Goal: Information Seeking & Learning: Learn about a topic

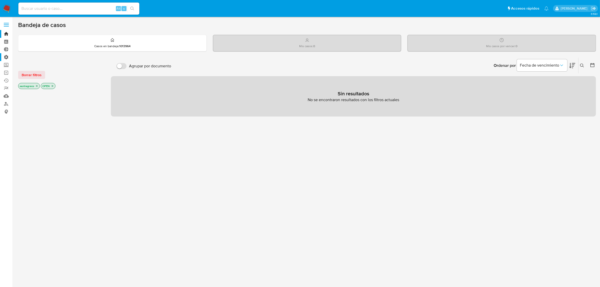
click at [6, 59] on label "Administración" at bounding box center [30, 57] width 60 height 8
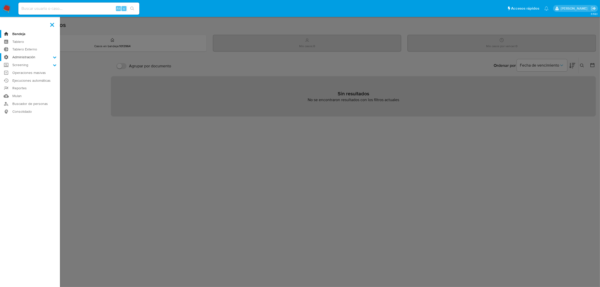
click at [0, 0] on input "Administración" at bounding box center [0, 0] width 0 height 0
click at [21, 65] on link "Reglas" at bounding box center [30, 64] width 60 height 6
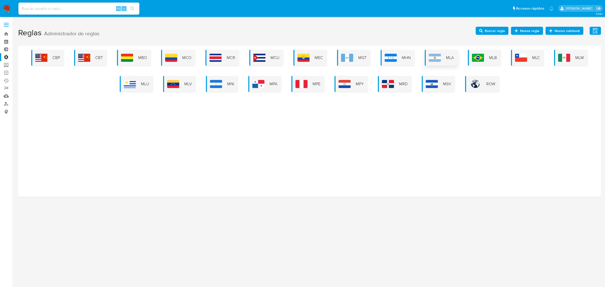
click at [436, 55] on img at bounding box center [435, 58] width 12 height 8
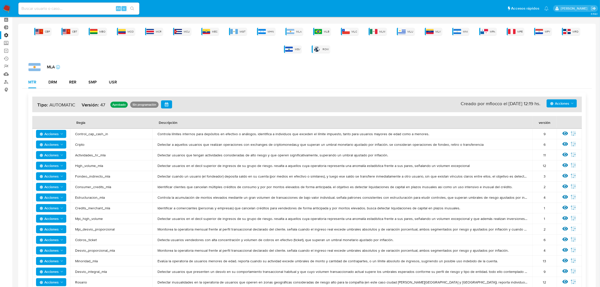
scroll to position [32, 0]
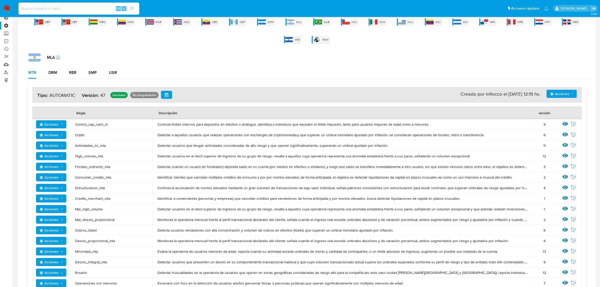
click at [569, 94] on span "Acciones" at bounding box center [559, 94] width 19 height 8
click at [527, 71] on div "MTR DRM RER SMP USR" at bounding box center [307, 73] width 570 height 12
click at [568, 97] on span "Acciones" at bounding box center [559, 94] width 19 height 8
click at [508, 63] on div "MLA icon-info-16 MTR DRM RER SMP USR Acciones Agregar reglas Ver historico Ver …" at bounding box center [307, 247] width 570 height 388
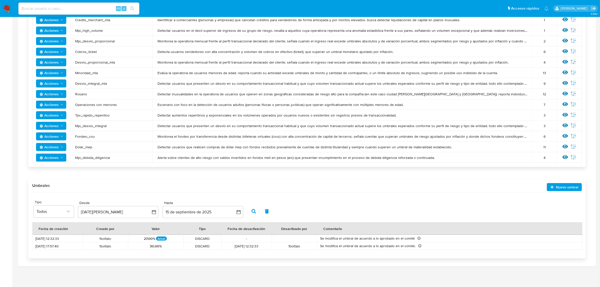
scroll to position [211, 0]
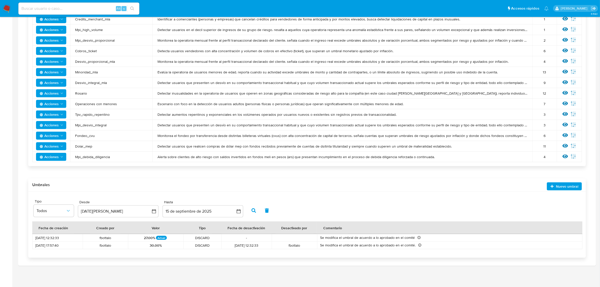
click at [456, 235] on div "Se modifica el umbral de acuerdo a lo aprobado en el comité Se modifica el umbr…" at bounding box center [433, 237] width 227 height 5
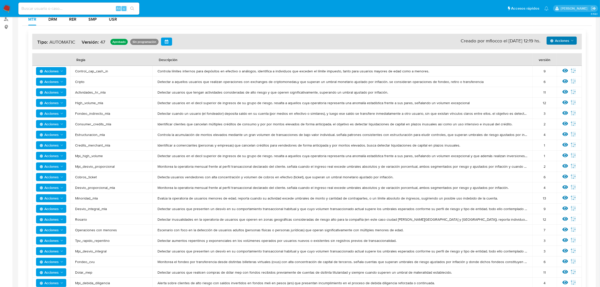
click at [563, 37] on span "Acciones" at bounding box center [559, 41] width 19 height 8
click at [418, 25] on div "MTR DRM RER SMP USR" at bounding box center [307, 19] width 570 height 12
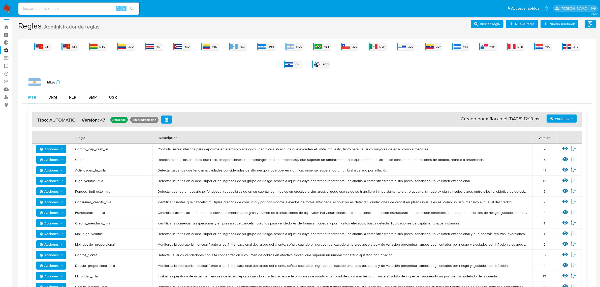
scroll to position [0, 0]
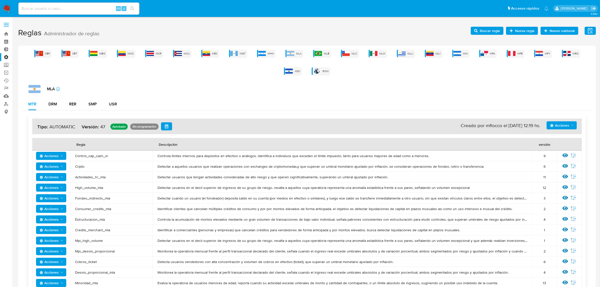
click at [77, 7] on input at bounding box center [78, 8] width 121 height 7
type input "[PERSON_NAME]"
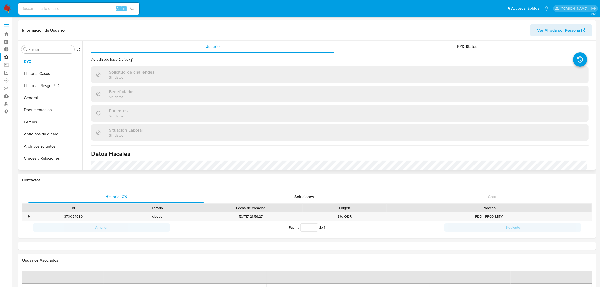
select select "10"
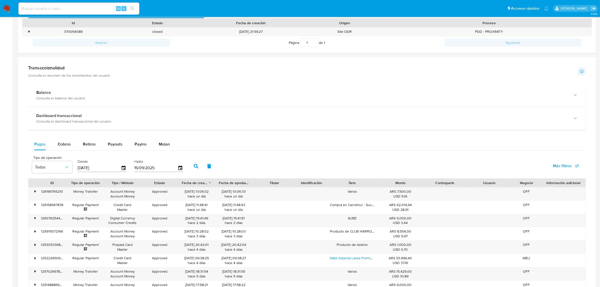
scroll to position [252, 0]
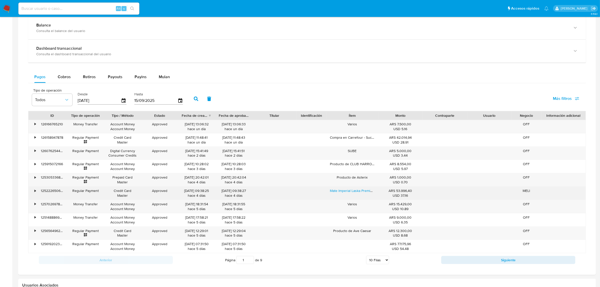
click at [34, 194] on div "•" at bounding box center [32, 193] width 9 height 13
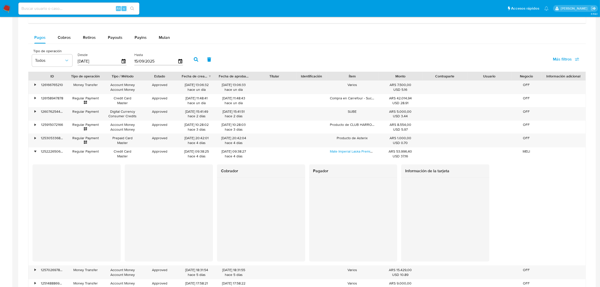
scroll to position [284, 0]
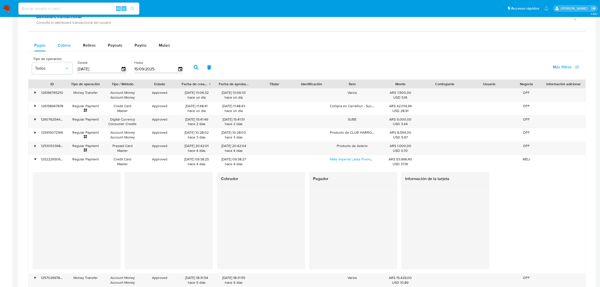
click at [61, 45] on span "Cobros" at bounding box center [64, 45] width 13 height 6
select select "10"
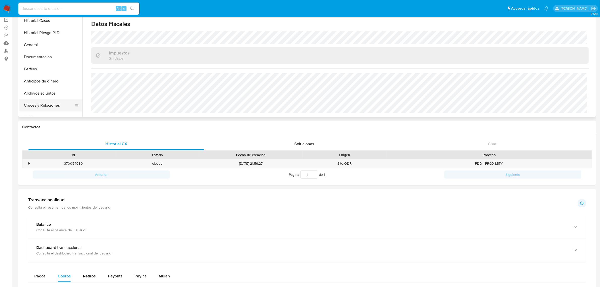
scroll to position [0, 0]
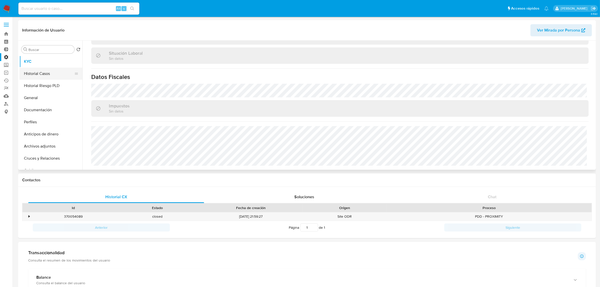
click at [52, 76] on button "Historial Casos" at bounding box center [48, 74] width 59 height 12
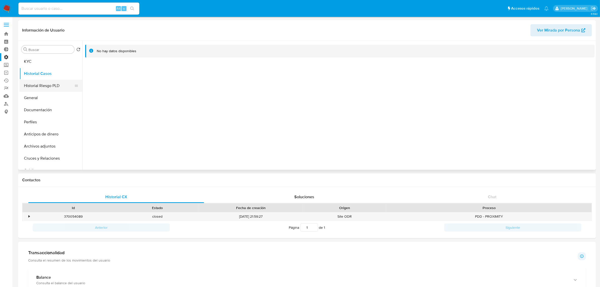
click at [50, 84] on button "Historial Riesgo PLD" at bounding box center [48, 86] width 59 height 12
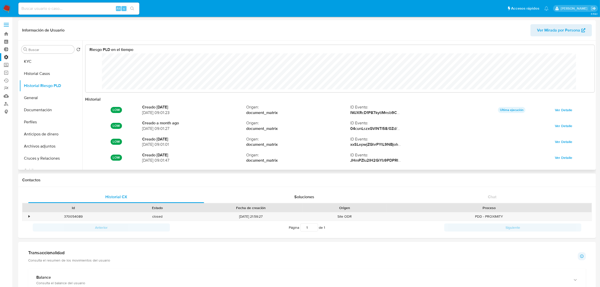
scroll to position [38, 499]
click at [52, 97] on button "General" at bounding box center [48, 98] width 59 height 12
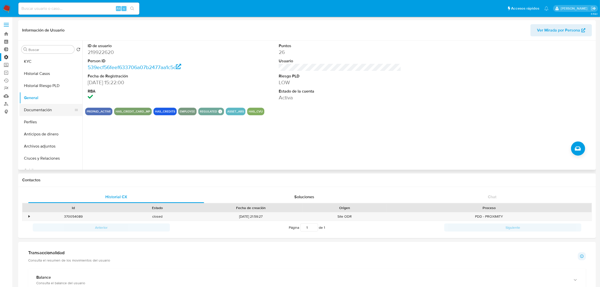
click at [48, 107] on button "Documentación" at bounding box center [48, 110] width 59 height 12
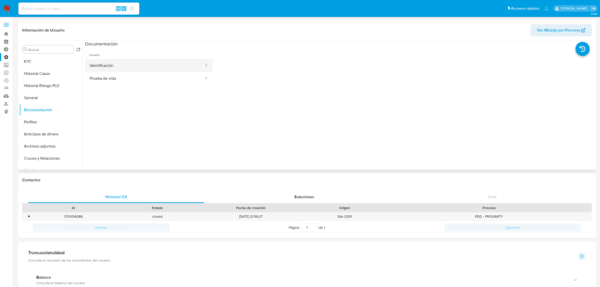
click at [124, 66] on button "Identificación" at bounding box center [145, 65] width 120 height 13
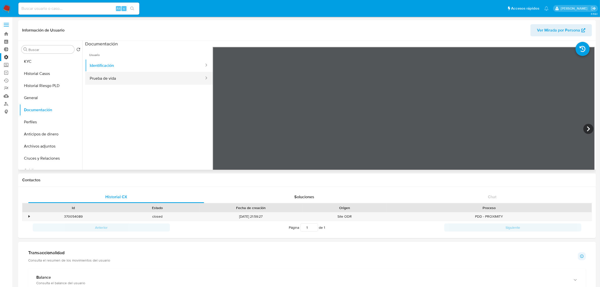
click at [112, 77] on button "Prueba de vida" at bounding box center [145, 78] width 120 height 13
click at [53, 126] on button "Perfiles" at bounding box center [48, 122] width 59 height 12
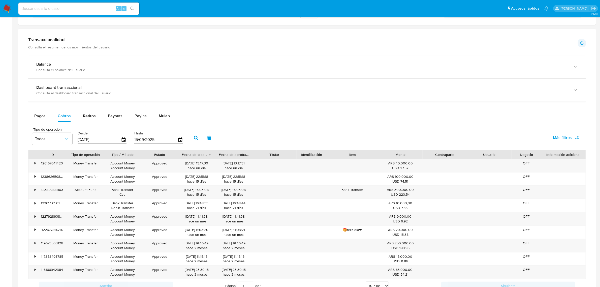
scroll to position [134, 0]
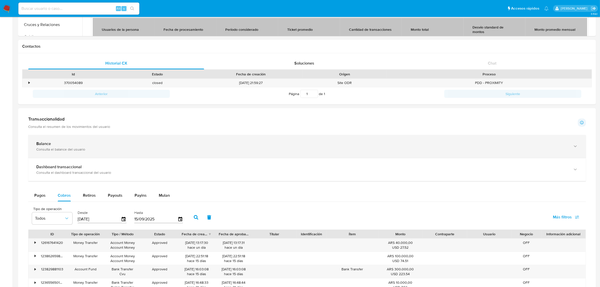
click at [240, 152] on div "Consulta el balance del usuario" at bounding box center [302, 149] width 532 height 5
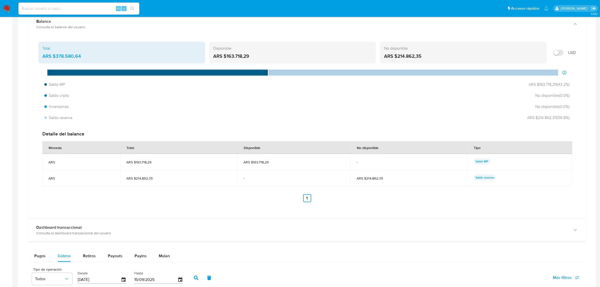
scroll to position [291, 0]
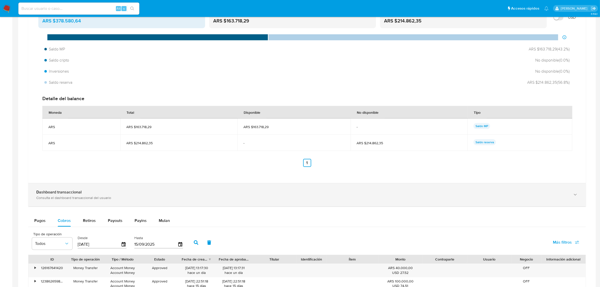
click at [118, 193] on div "Dashboard transaccional" at bounding box center [302, 192] width 532 height 5
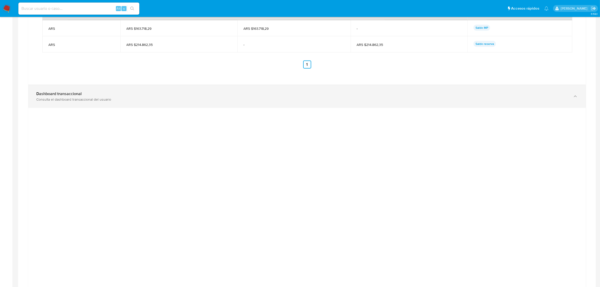
scroll to position [386, 0]
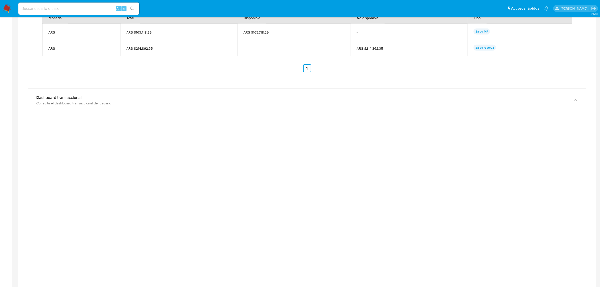
drag, startPoint x: 509, startPoint y: 135, endPoint x: 476, endPoint y: 131, distance: 33.1
click at [505, 134] on div at bounding box center [307, 229] width 550 height 227
click at [293, 115] on div at bounding box center [307, 230] width 558 height 237
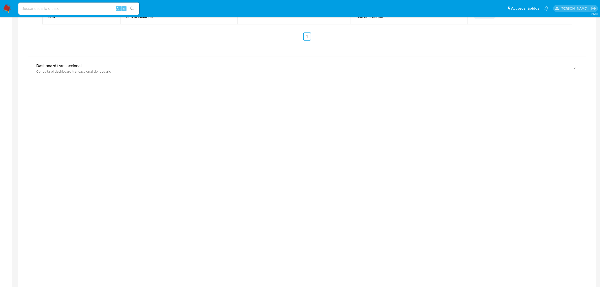
scroll to position [417, 0]
click at [482, 172] on div at bounding box center [307, 197] width 550 height 227
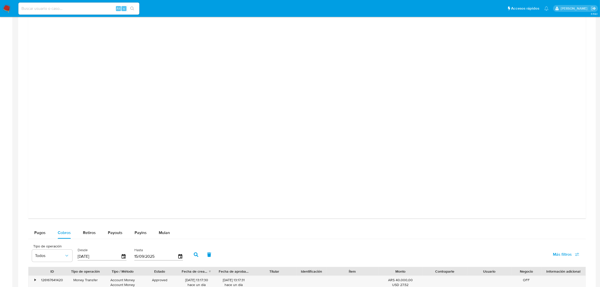
scroll to position [427, 0]
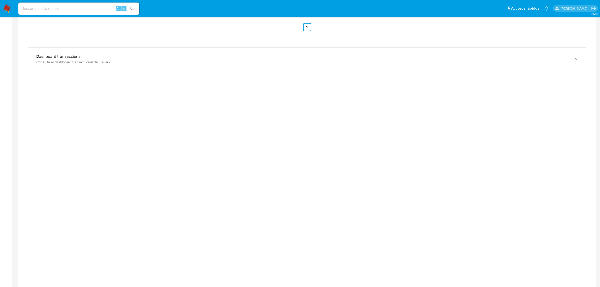
drag, startPoint x: 394, startPoint y: 175, endPoint x: 83, endPoint y: 152, distance: 312.3
click at [79, 153] on div at bounding box center [307, 188] width 550 height 227
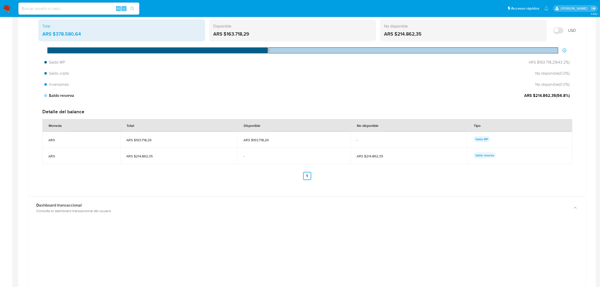
scroll to position [269, 0]
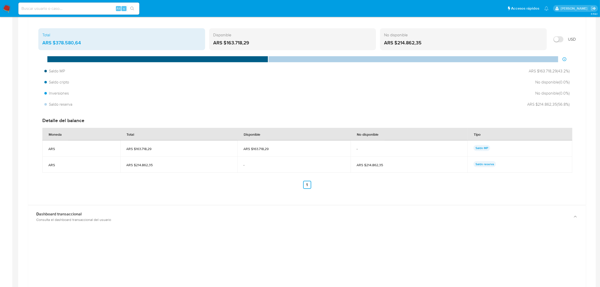
click at [292, 41] on div "ARS $163.718,29" at bounding box center [292, 43] width 159 height 7
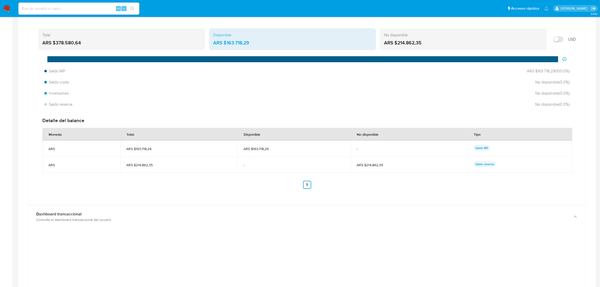
click at [436, 38] on div "No disponible ARS $214.862,35" at bounding box center [463, 39] width 167 height 22
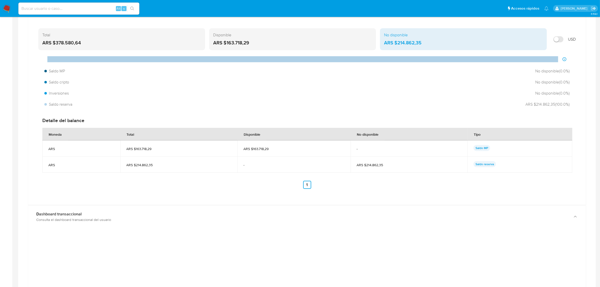
click at [555, 41] on input "Mostrar en USD" at bounding box center [559, 39] width 10 height 6
click at [556, 41] on input "Mostrar en USD" at bounding box center [559, 39] width 10 height 6
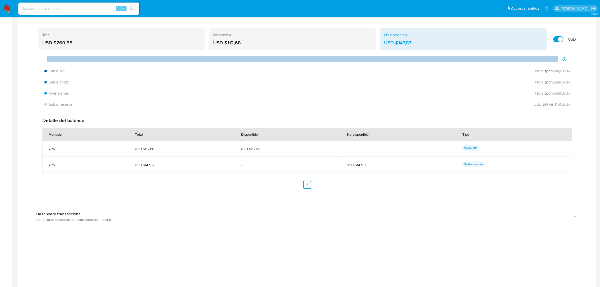
click at [556, 41] on input "Mostrar en USD" at bounding box center [559, 39] width 10 height 6
checkbox input "true"
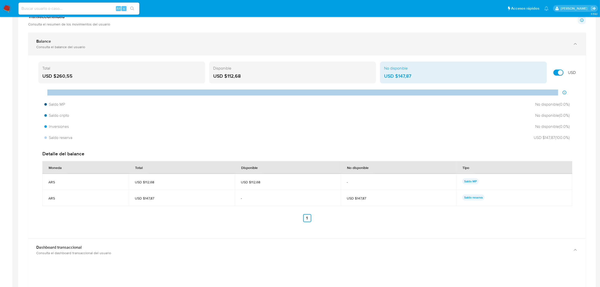
scroll to position [175, 0]
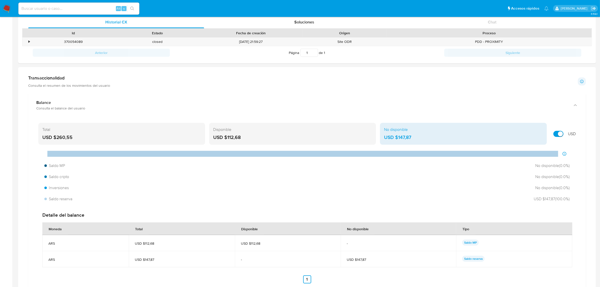
drag, startPoint x: 280, startPoint y: 131, endPoint x: 276, endPoint y: 135, distance: 5.5
click at [278, 134] on div "Disponible USD $112,68" at bounding box center [292, 134] width 167 height 22
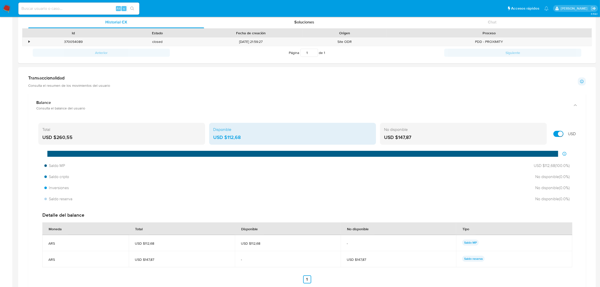
click at [172, 127] on div "Total" at bounding box center [121, 130] width 159 height 6
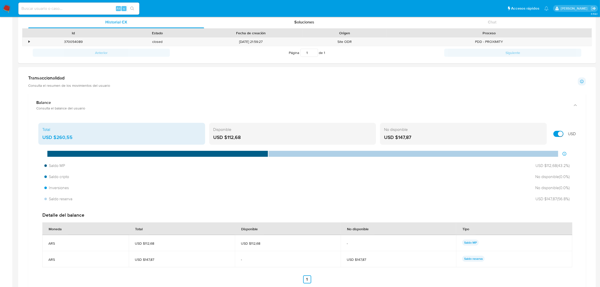
click at [298, 139] on div "USD $112,68" at bounding box center [292, 137] width 159 height 7
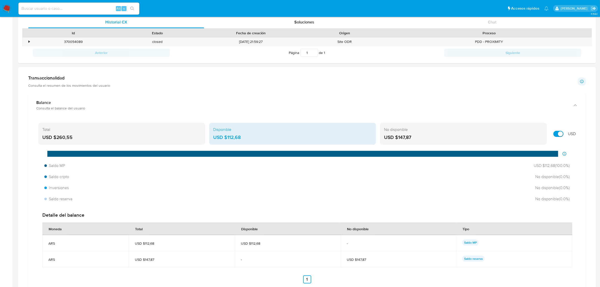
drag, startPoint x: 164, startPoint y: 128, endPoint x: 194, endPoint y: 128, distance: 30.0
click at [182, 128] on div "Total" at bounding box center [121, 130] width 159 height 6
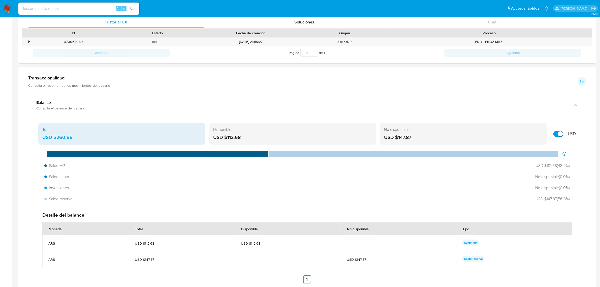
click at [89, 80] on h1 "Transaccionalidad" at bounding box center [69, 78] width 82 height 6
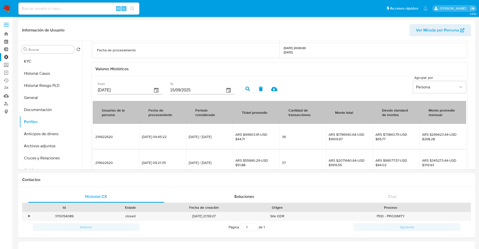
scroll to position [103, 0]
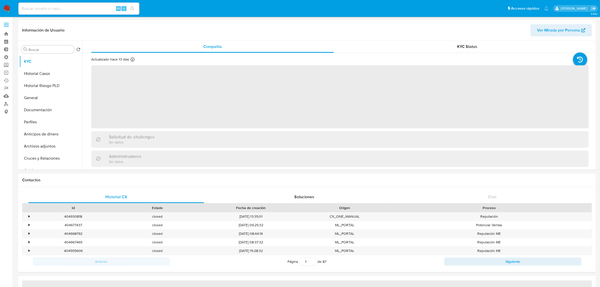
select select "10"
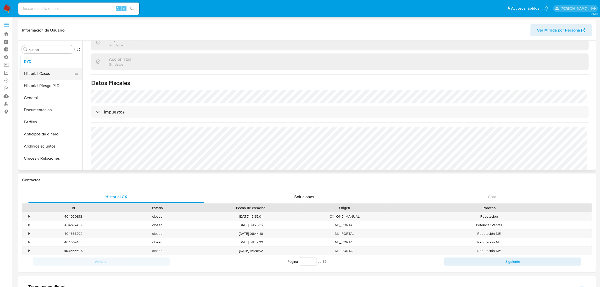
click at [37, 75] on button "Historial Casos" at bounding box center [48, 74] width 59 height 12
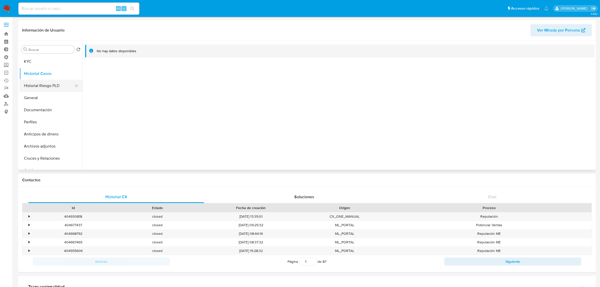
click at [43, 83] on button "Historial Riesgo PLD" at bounding box center [48, 86] width 59 height 12
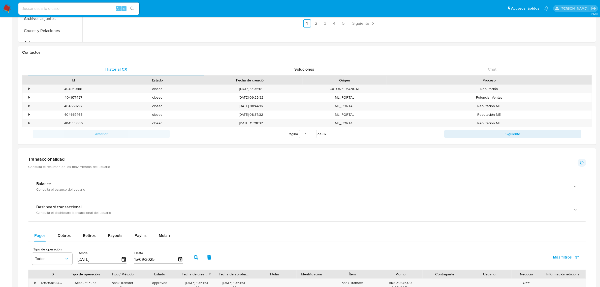
scroll to position [213, 0]
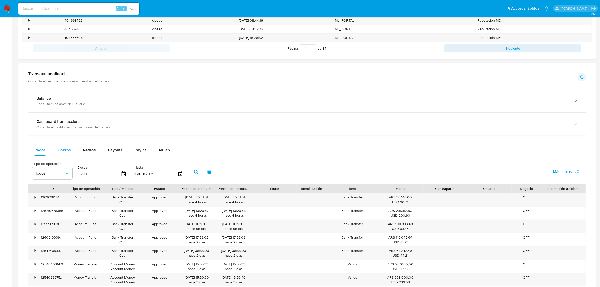
click at [64, 151] on span "Cobros" at bounding box center [64, 150] width 13 height 6
select select "10"
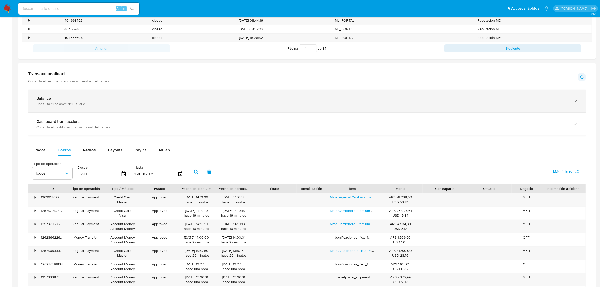
click at [272, 105] on div "Consulta el balance del usuario" at bounding box center [302, 104] width 532 height 5
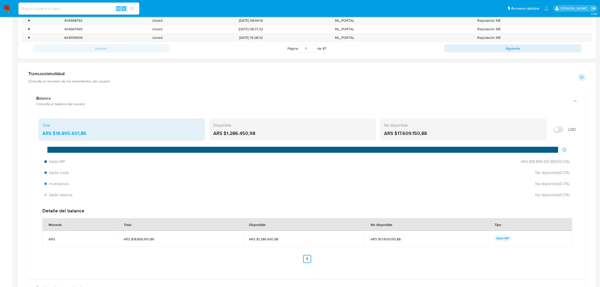
click at [263, 135] on div "ARS $1.286.450,98" at bounding box center [292, 133] width 159 height 7
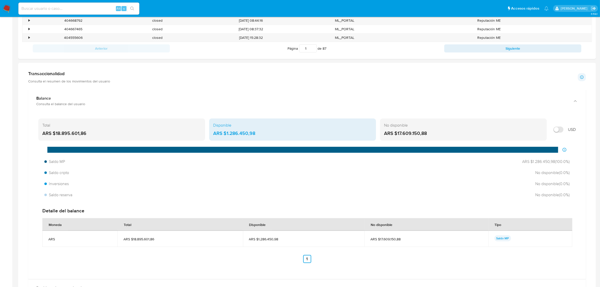
click at [402, 132] on div "ARS $17.609.150,88" at bounding box center [463, 133] width 159 height 7
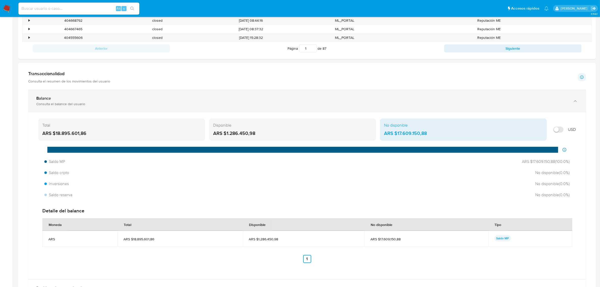
click at [235, 98] on div "Balance" at bounding box center [302, 98] width 532 height 5
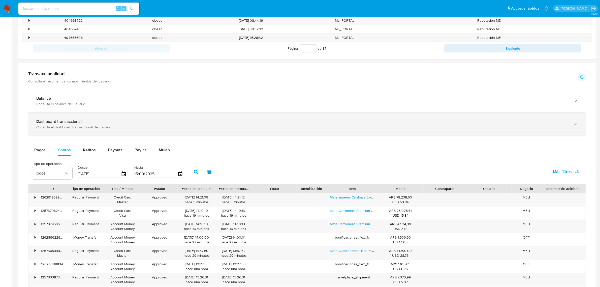
click at [93, 126] on div "Consulta el dashboard transaccional del usuario" at bounding box center [302, 127] width 532 height 5
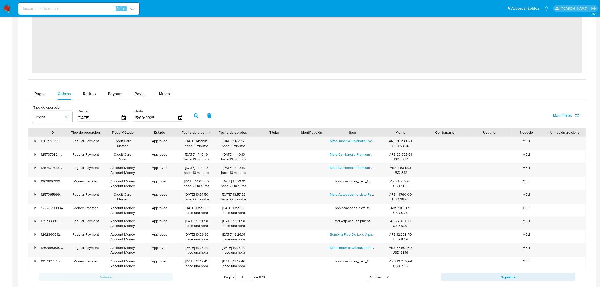
scroll to position [560, 0]
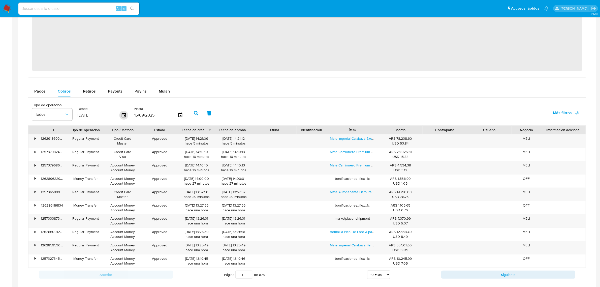
click at [122, 113] on icon "button" at bounding box center [124, 115] width 9 height 9
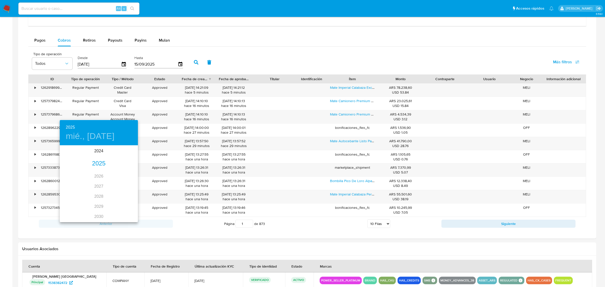
click at [99, 163] on div "2025" at bounding box center [99, 164] width 78 height 10
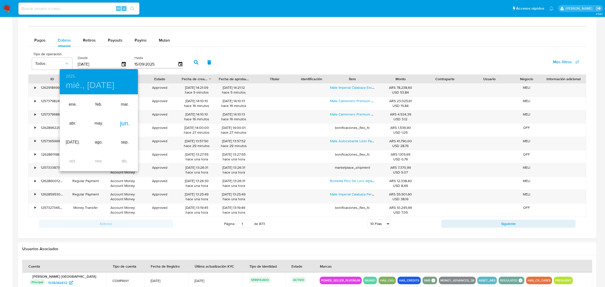
click at [121, 124] on div "jun." at bounding box center [125, 123] width 26 height 19
click at [206, 96] on div at bounding box center [302, 143] width 605 height 287
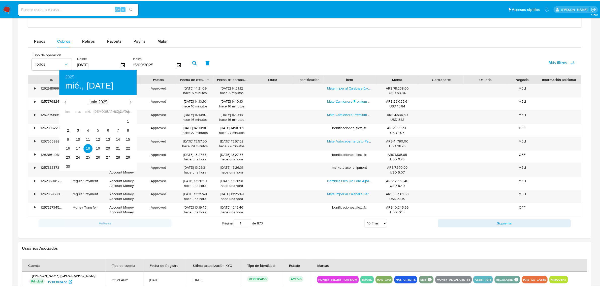
scroll to position [252086, 251625]
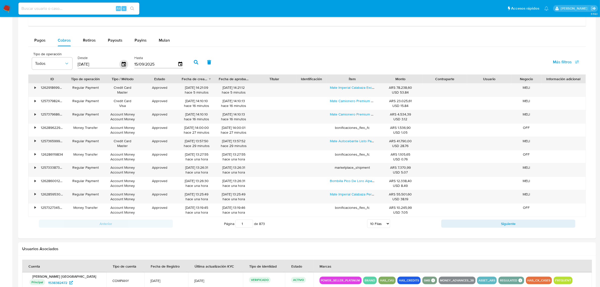
click at [120, 65] on div "[DATE]" at bounding box center [102, 64] width 49 height 8
click at [122, 66] on icon "button" at bounding box center [124, 64] width 9 height 9
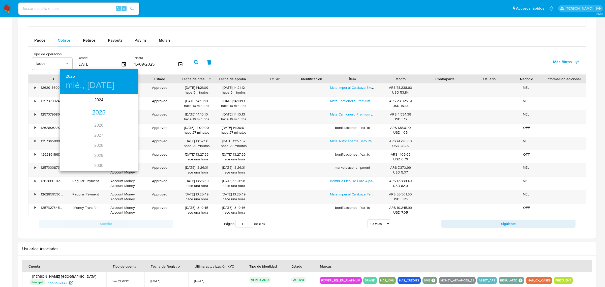
click at [99, 109] on div "2025" at bounding box center [99, 113] width 78 height 10
click at [127, 144] on div "sep." at bounding box center [125, 142] width 26 height 19
click at [101, 128] on span "11" at bounding box center [98, 130] width 9 height 5
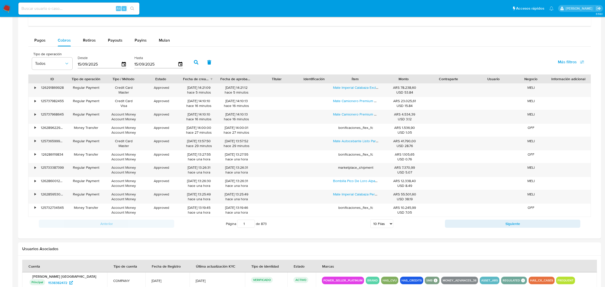
type input "11/09/2025"
click at [178, 68] on div "15/09/2025" at bounding box center [158, 64] width 49 height 8
click at [197, 63] on icon "button" at bounding box center [196, 62] width 5 height 5
click at [381, 225] on select "5 Filas 10 Filas 20 Filas 25 Filas 50 Filas 100 Filas" at bounding box center [378, 223] width 23 height 9
select select "100"
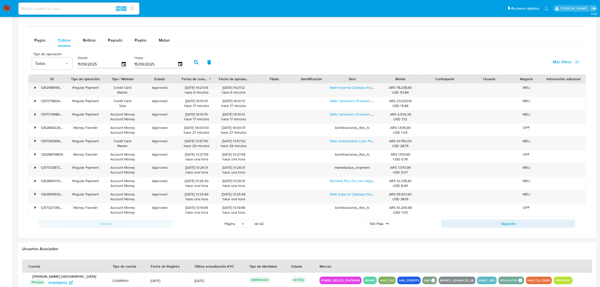
click at [367, 221] on select "5 Filas 10 Filas 20 Filas 25 Filas 50 Filas 100 Filas" at bounding box center [378, 223] width 23 height 9
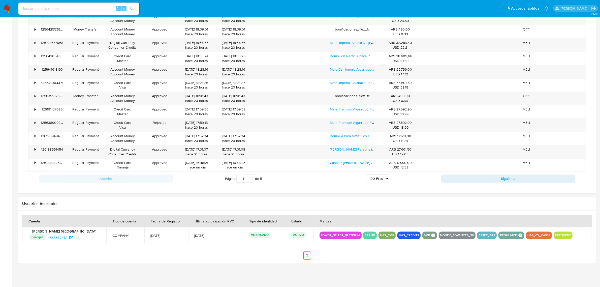
scroll to position [1817, 0]
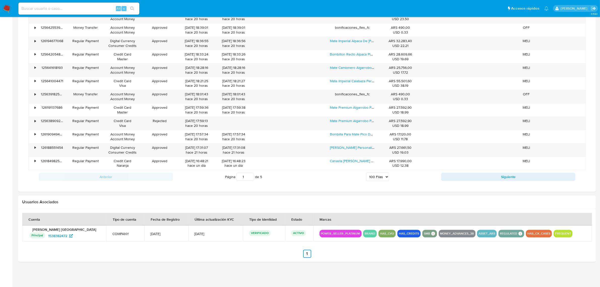
drag, startPoint x: 246, startPoint y: 177, endPoint x: 226, endPoint y: 176, distance: 20.0
click at [226, 176] on span "Página 1 de 5" at bounding box center [243, 177] width 37 height 8
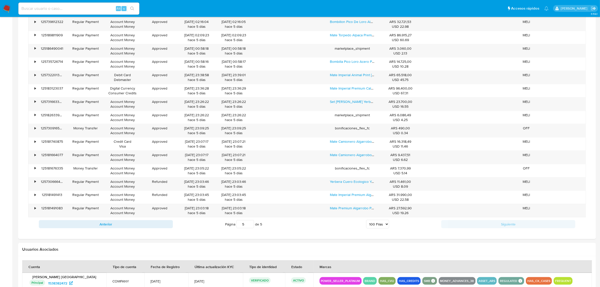
scroll to position [669, 0]
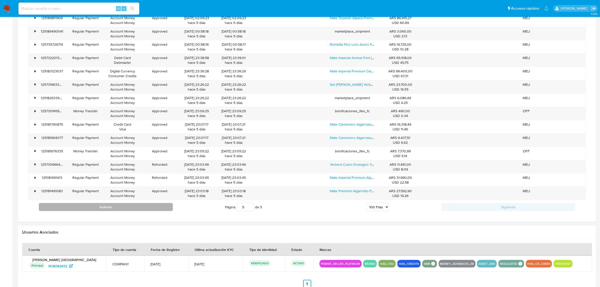
click at [144, 211] on button "Anterior" at bounding box center [106, 207] width 134 height 8
type input "4"
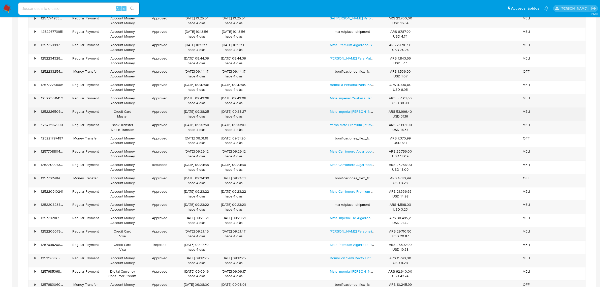
scroll to position [1502, 0]
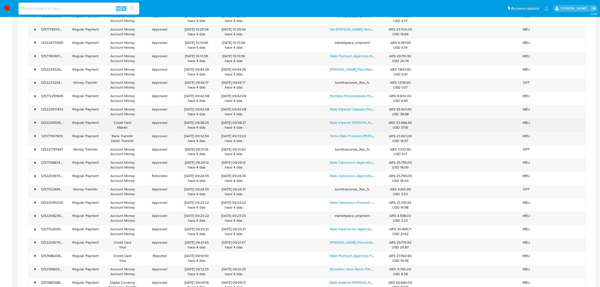
click at [33, 128] on div "•" at bounding box center [32, 124] width 9 height 13
